Goal: Use online tool/utility: Utilize a website feature to perform a specific function

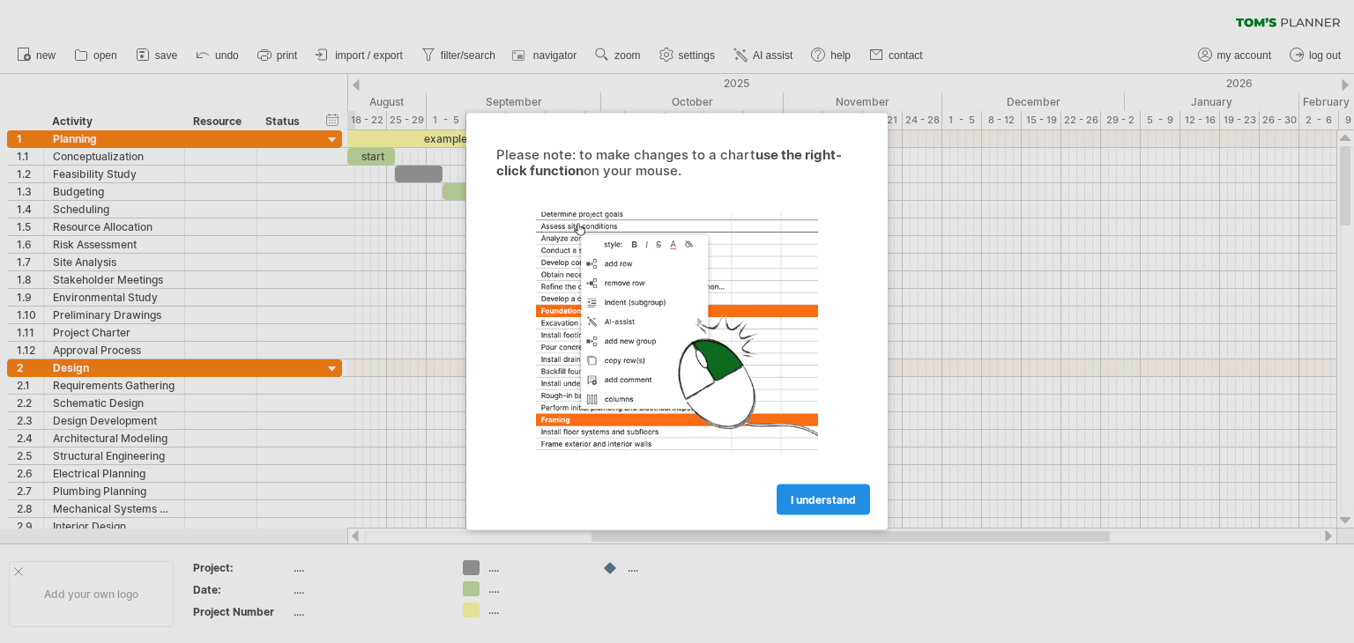
click at [822, 498] on span "I understand" at bounding box center [823, 500] width 65 height 13
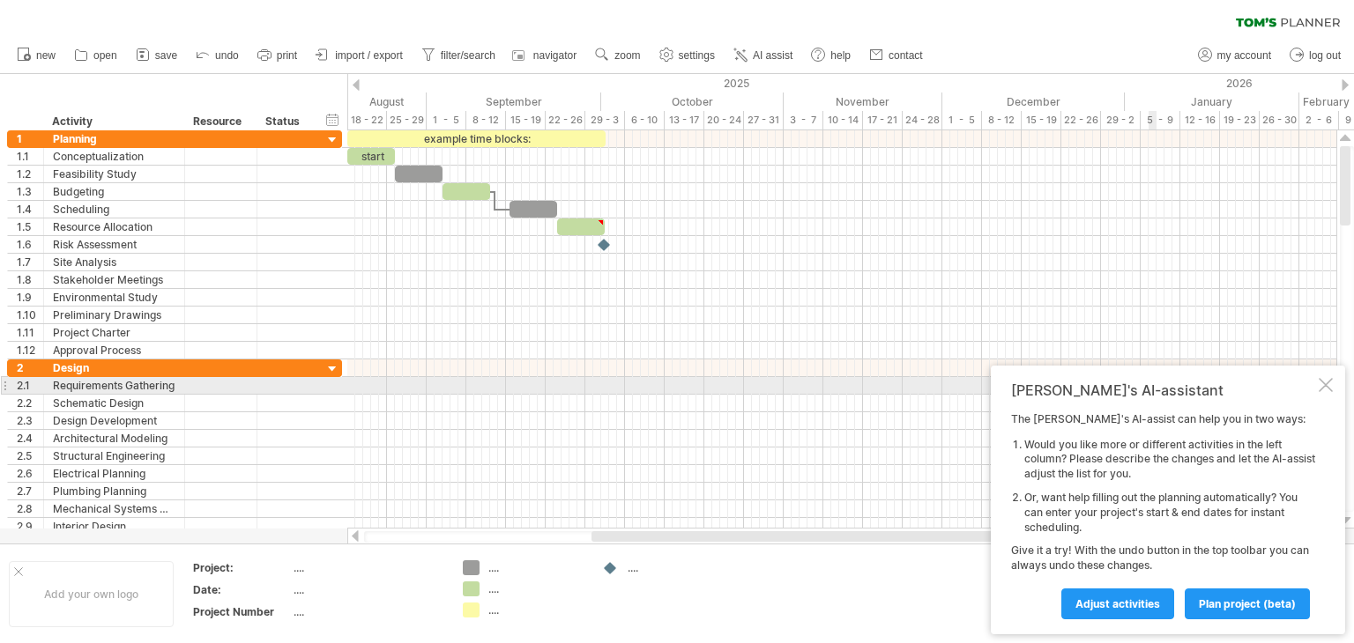
click at [1333, 389] on div "[PERSON_NAME]'s AI-assistant The [PERSON_NAME]'s AI-assist can help you in two …" at bounding box center [1168, 500] width 354 height 269
click at [1320, 387] on div at bounding box center [1326, 385] width 14 height 14
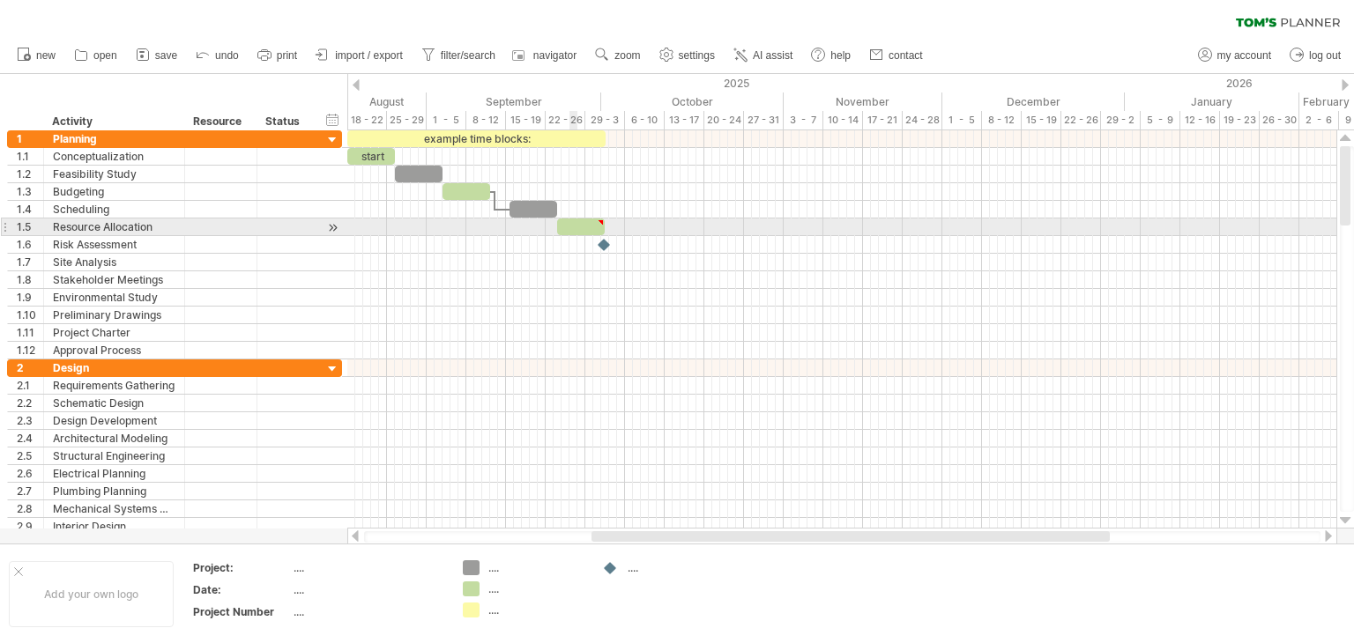
type textarea "**********"
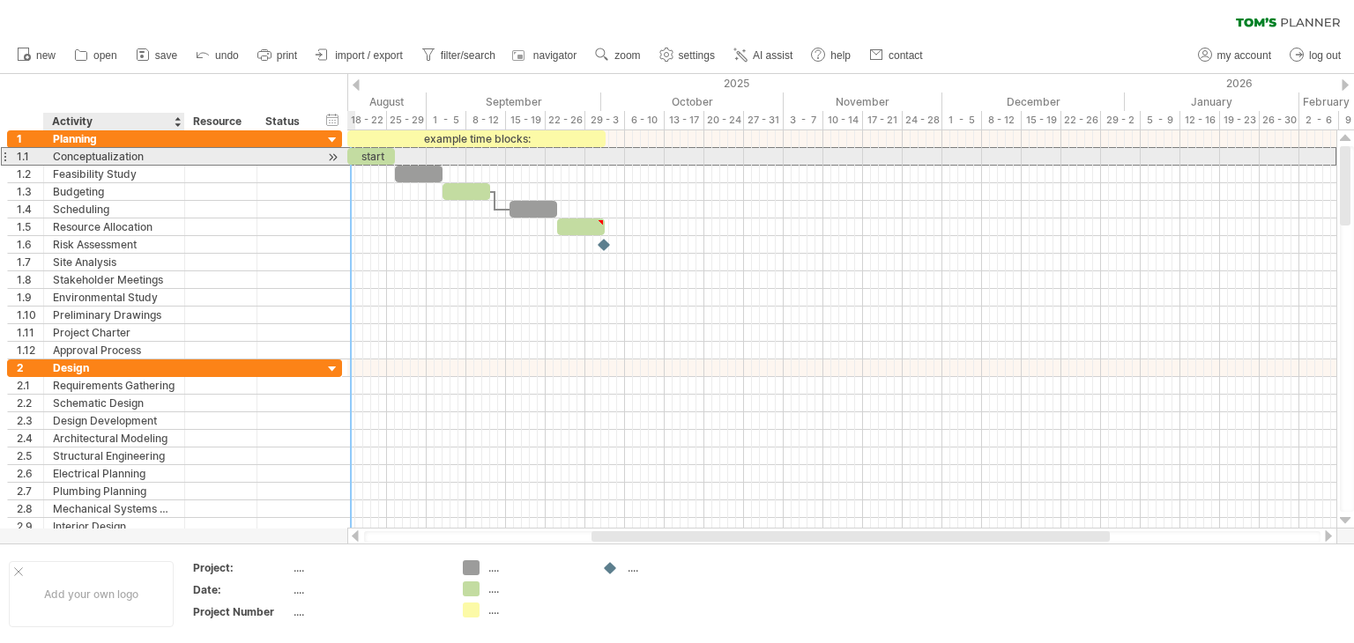
click at [112, 160] on div "Conceptualization" at bounding box center [114, 156] width 123 height 17
click at [125, 152] on input "**********" at bounding box center [114, 156] width 123 height 17
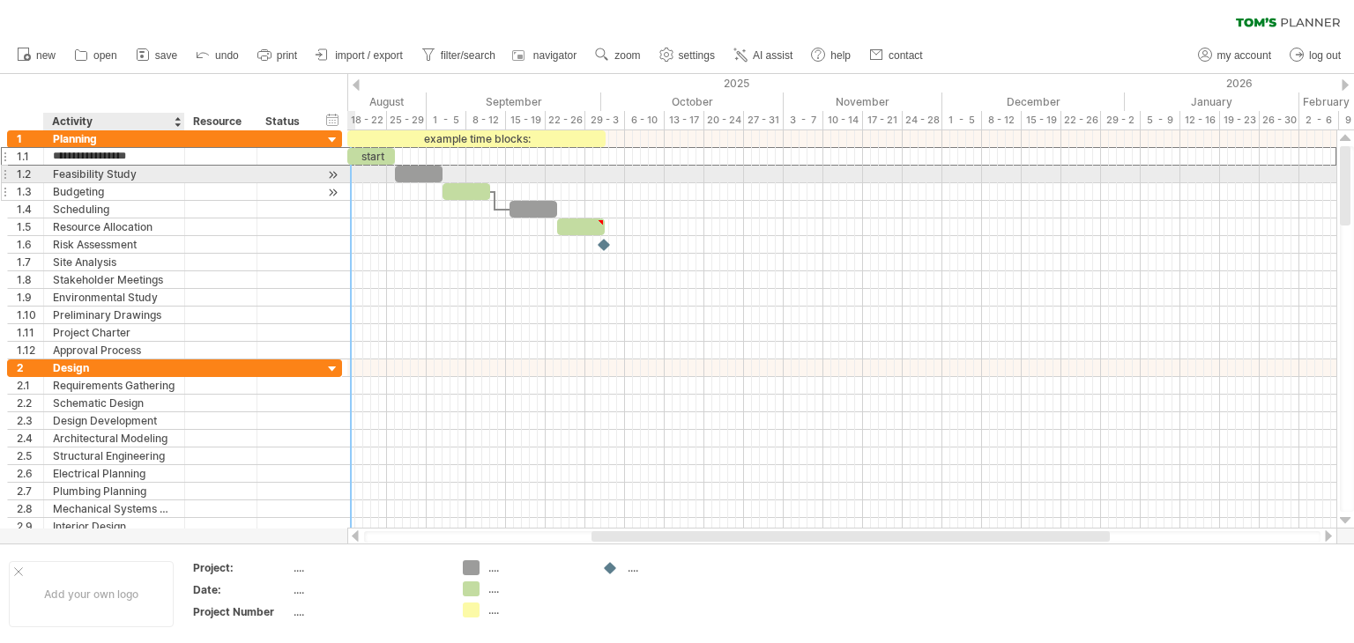
click at [108, 183] on div "Budgeting" at bounding box center [114, 191] width 123 height 17
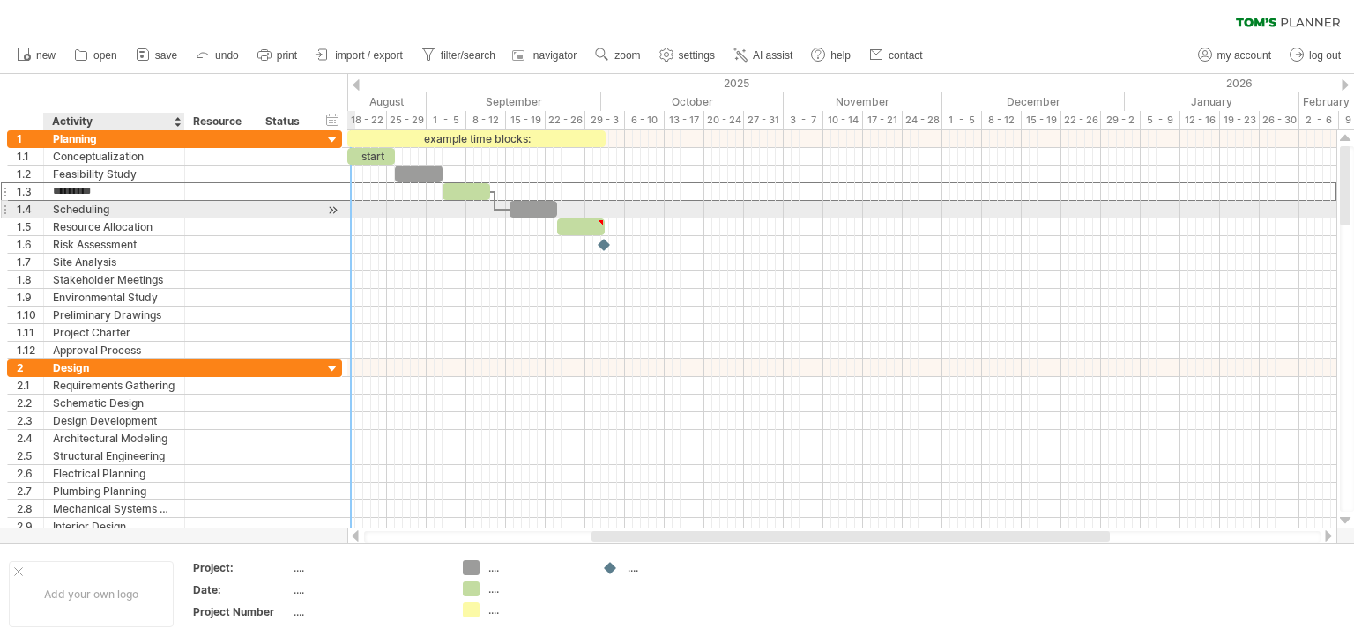
click at [104, 208] on div "Scheduling" at bounding box center [114, 209] width 123 height 17
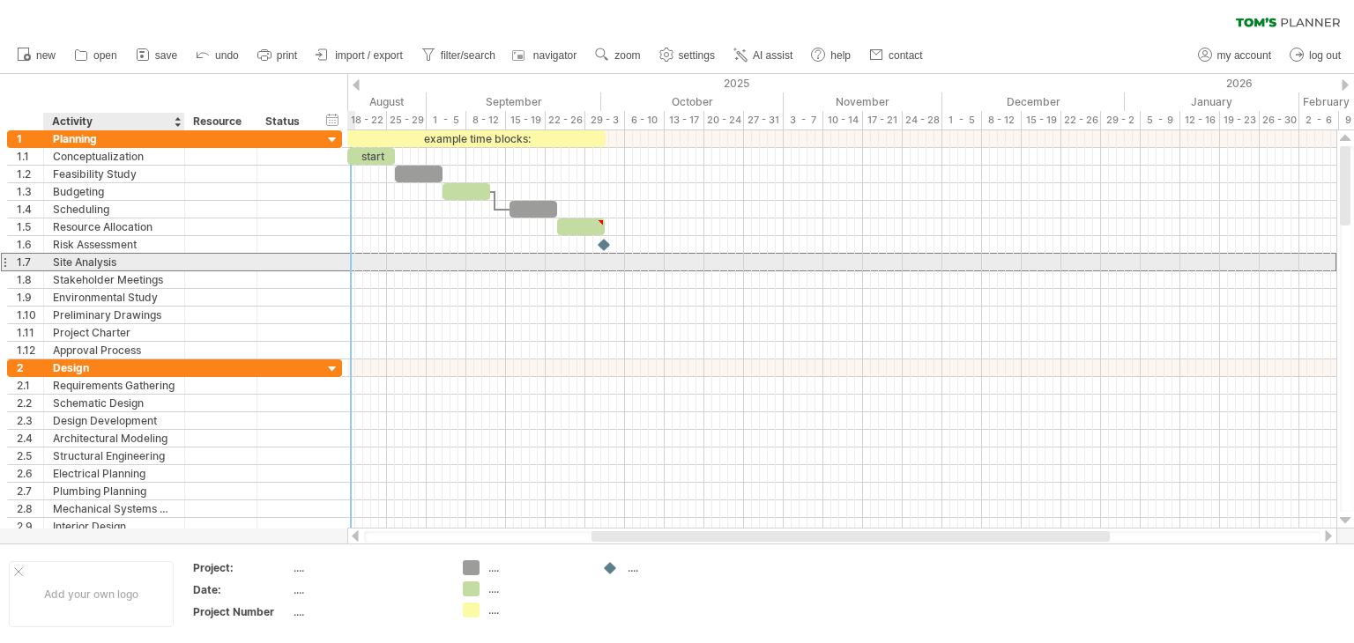
click at [99, 264] on div "Site Analysis" at bounding box center [114, 262] width 123 height 17
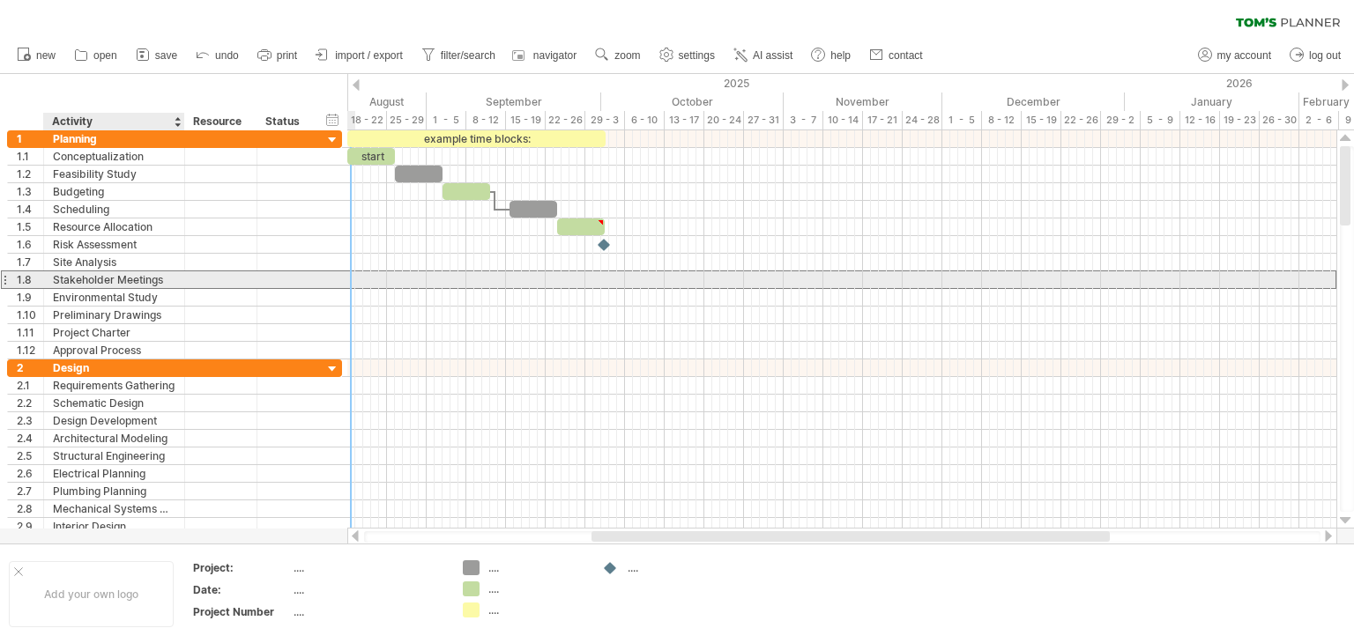
click at [99, 280] on div "Stakeholder Meetings" at bounding box center [114, 279] width 123 height 17
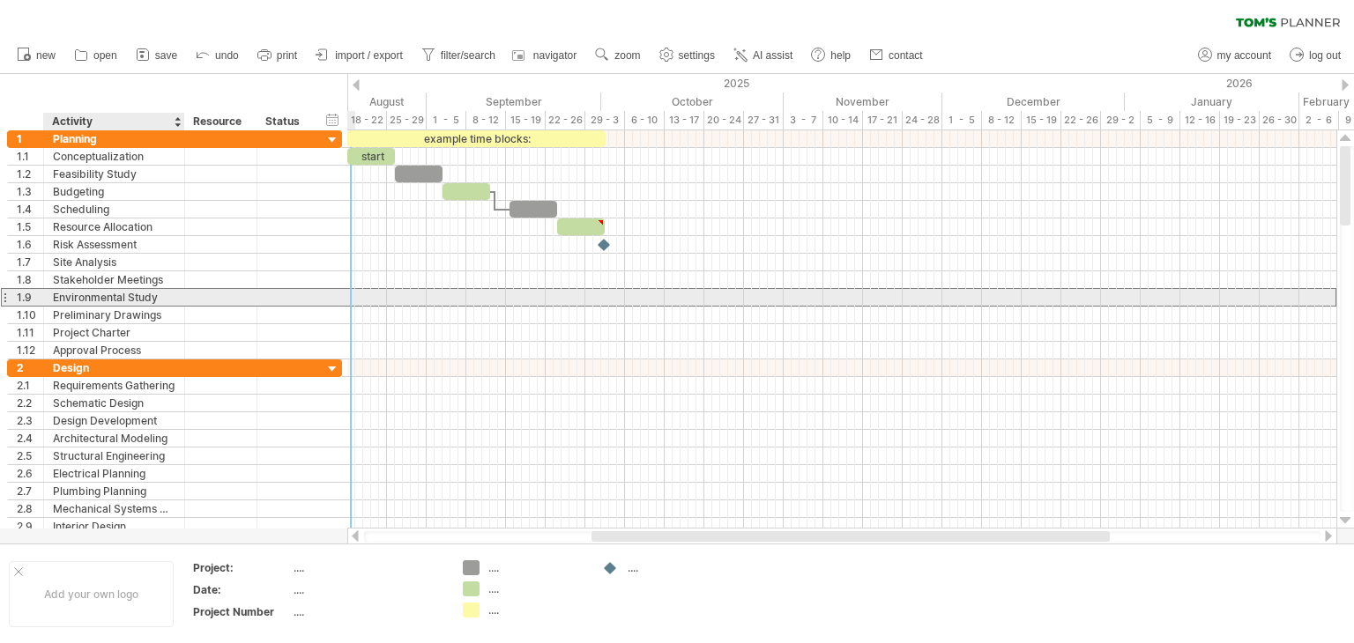
click at [103, 301] on div "Environmental Study" at bounding box center [114, 297] width 123 height 17
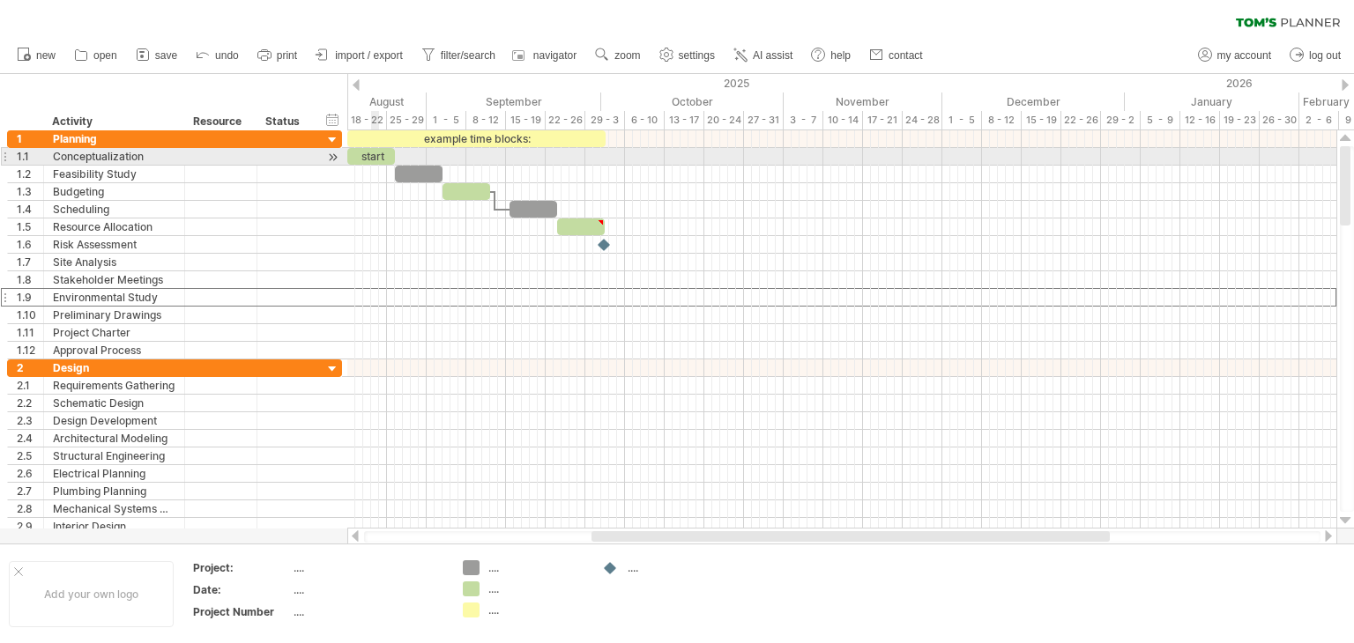
click at [373, 150] on div "start" at bounding box center [371, 156] width 48 height 17
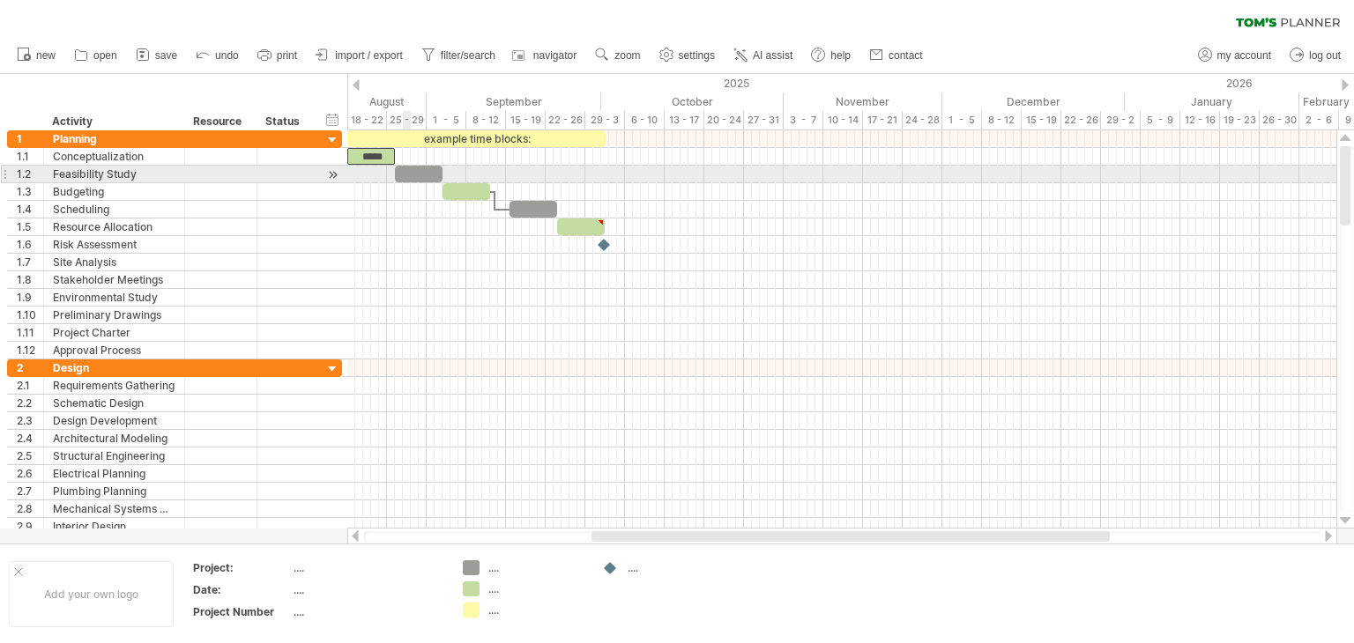
click at [408, 169] on div at bounding box center [419, 174] width 48 height 17
click at [480, 181] on div at bounding box center [841, 175] width 989 height 18
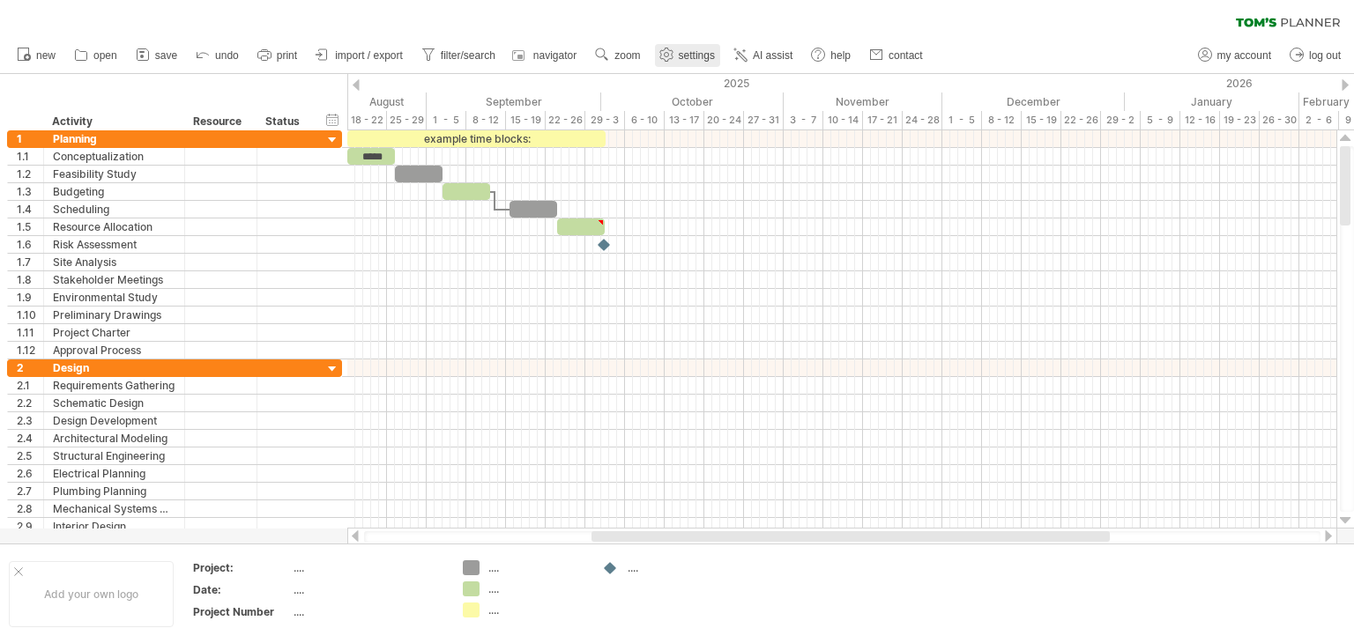
click at [689, 59] on span "settings" at bounding box center [697, 55] width 36 height 12
select select "*"
select select "**"
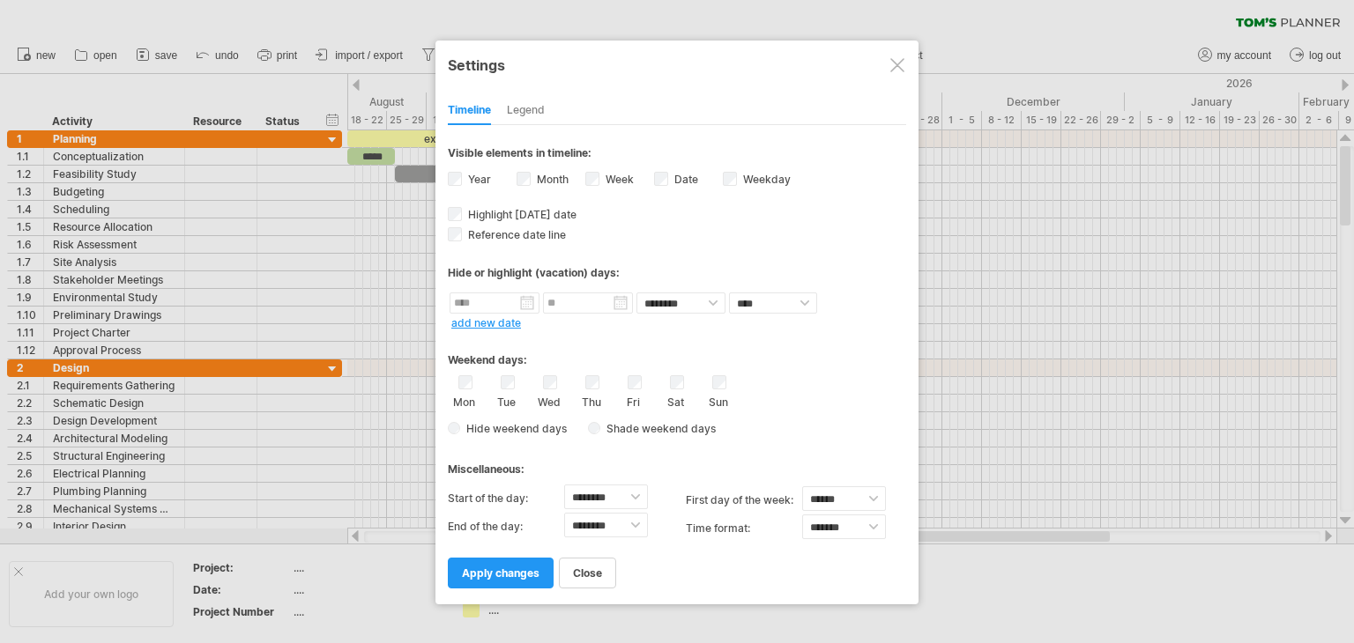
click at [899, 61] on div at bounding box center [897, 65] width 14 height 14
